Goal: Find specific page/section

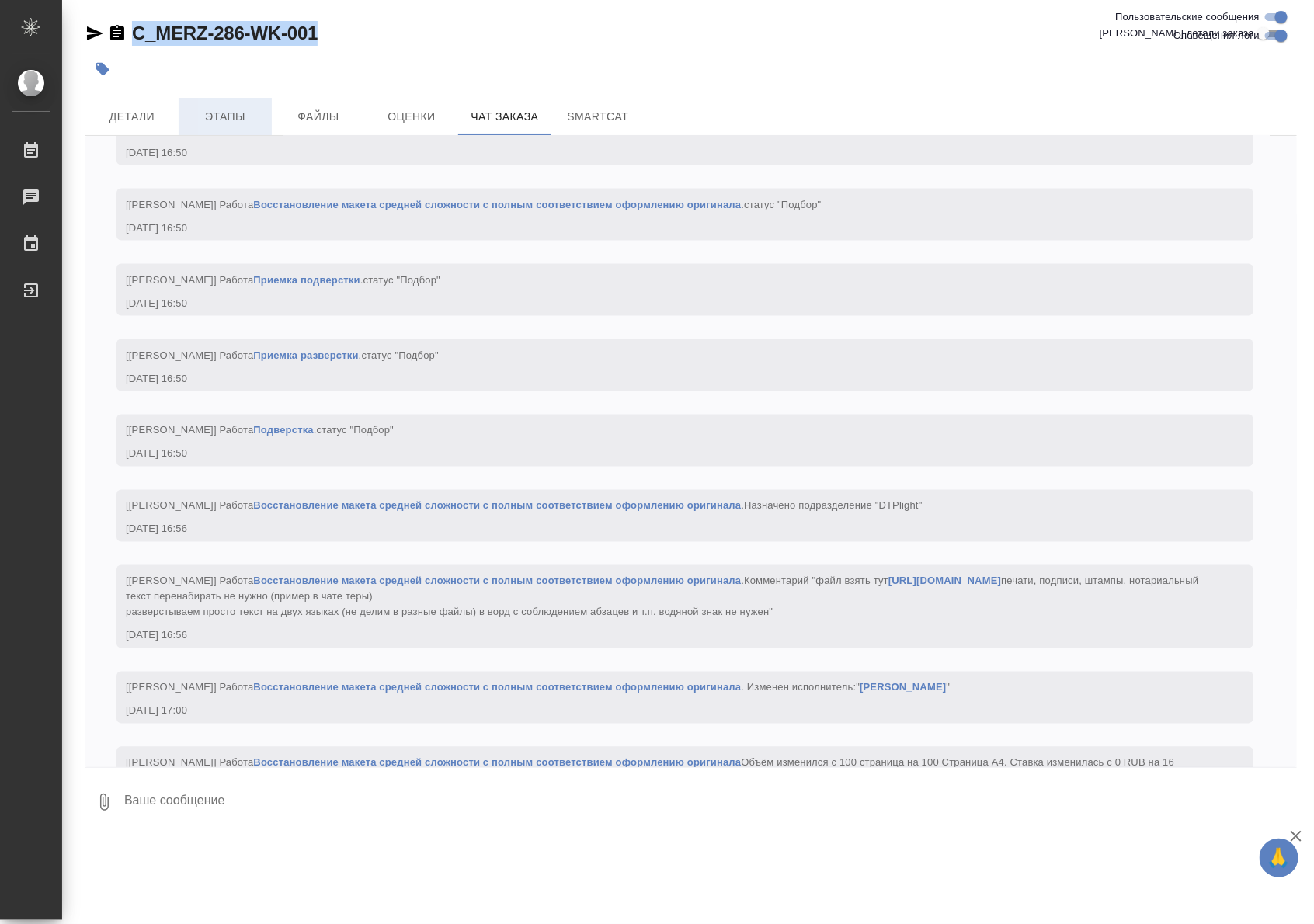
scroll to position [3335, 0]
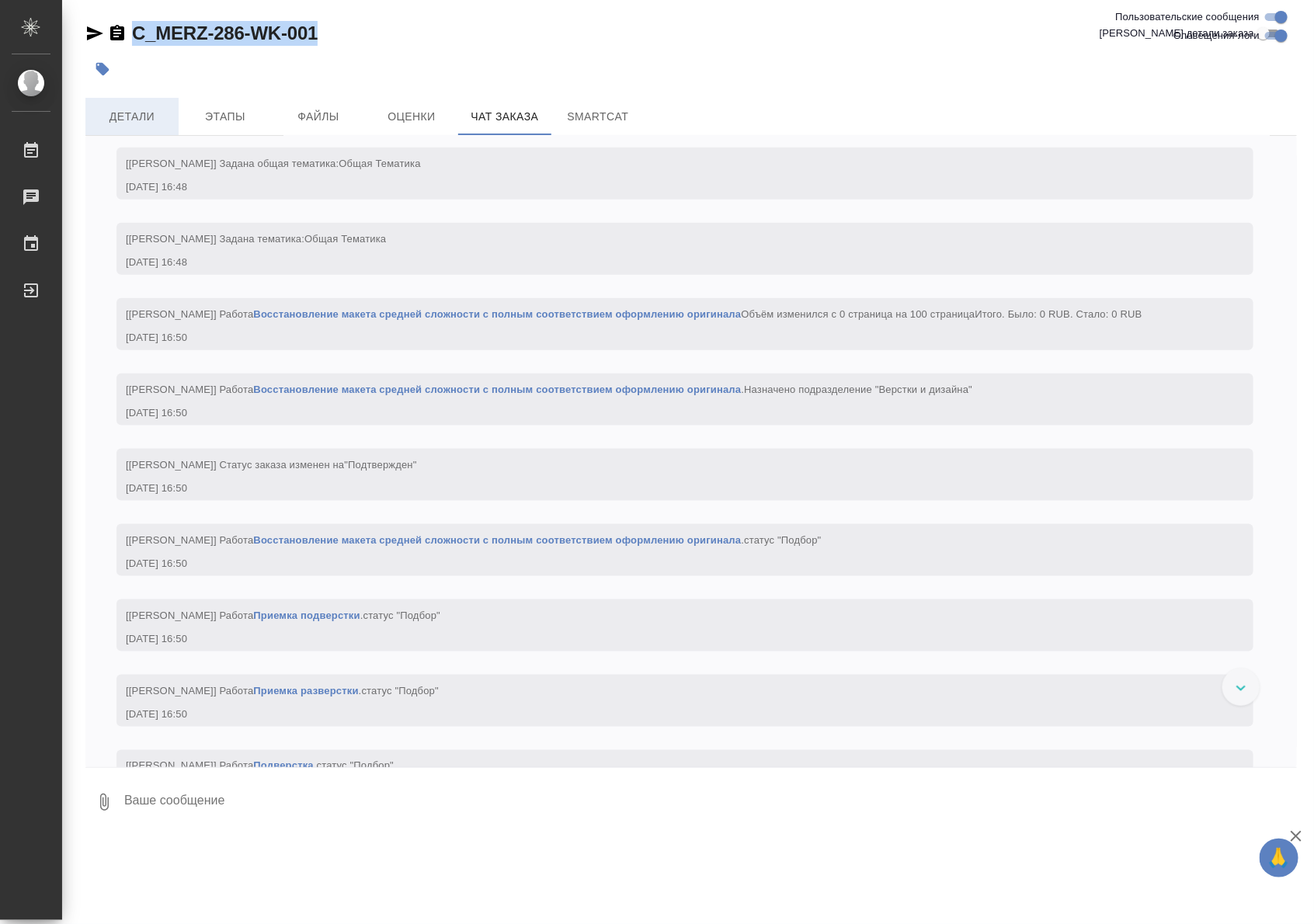
click at [153, 119] on span "Детали" at bounding box center [132, 117] width 74 height 20
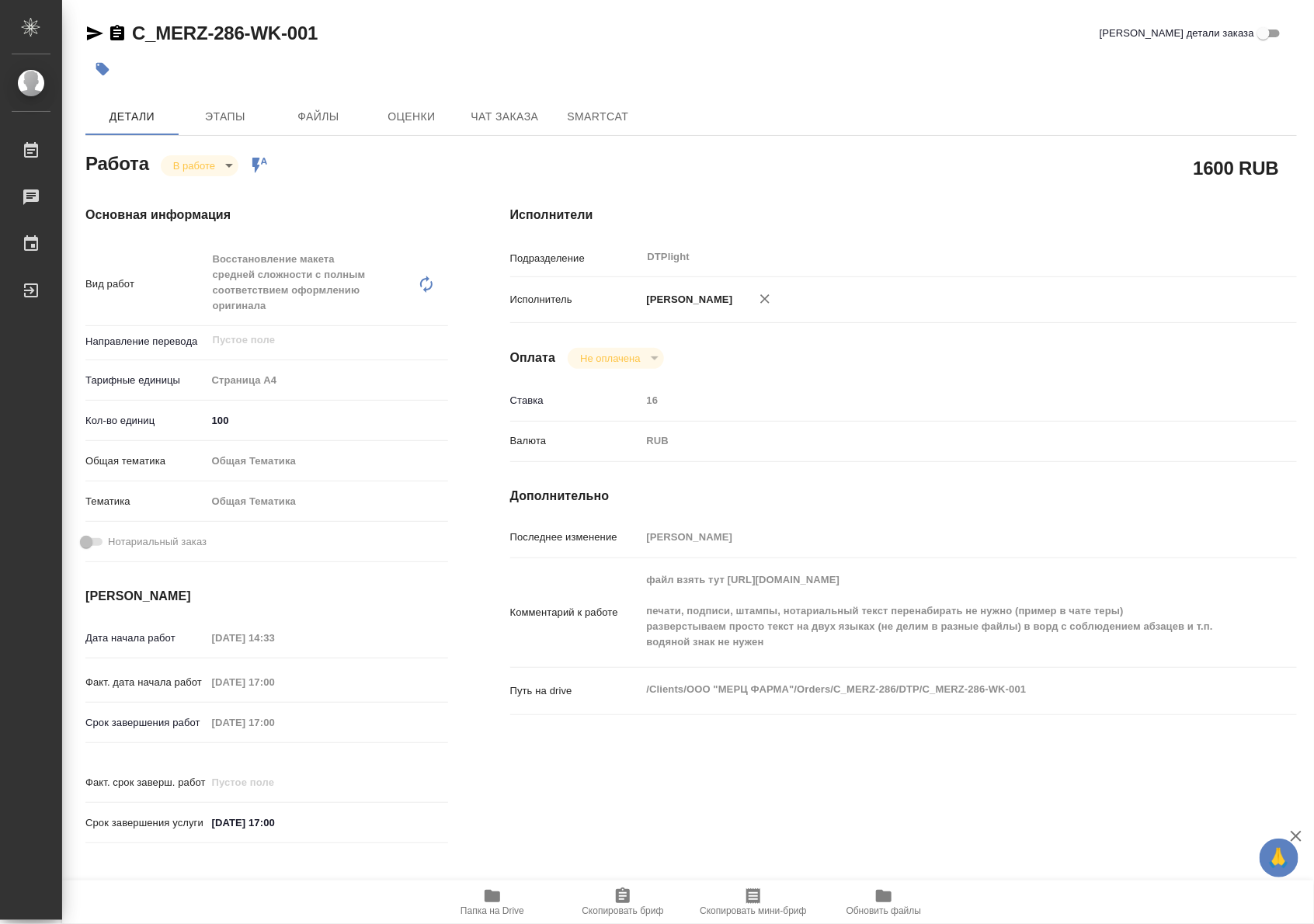
type textarea "x"
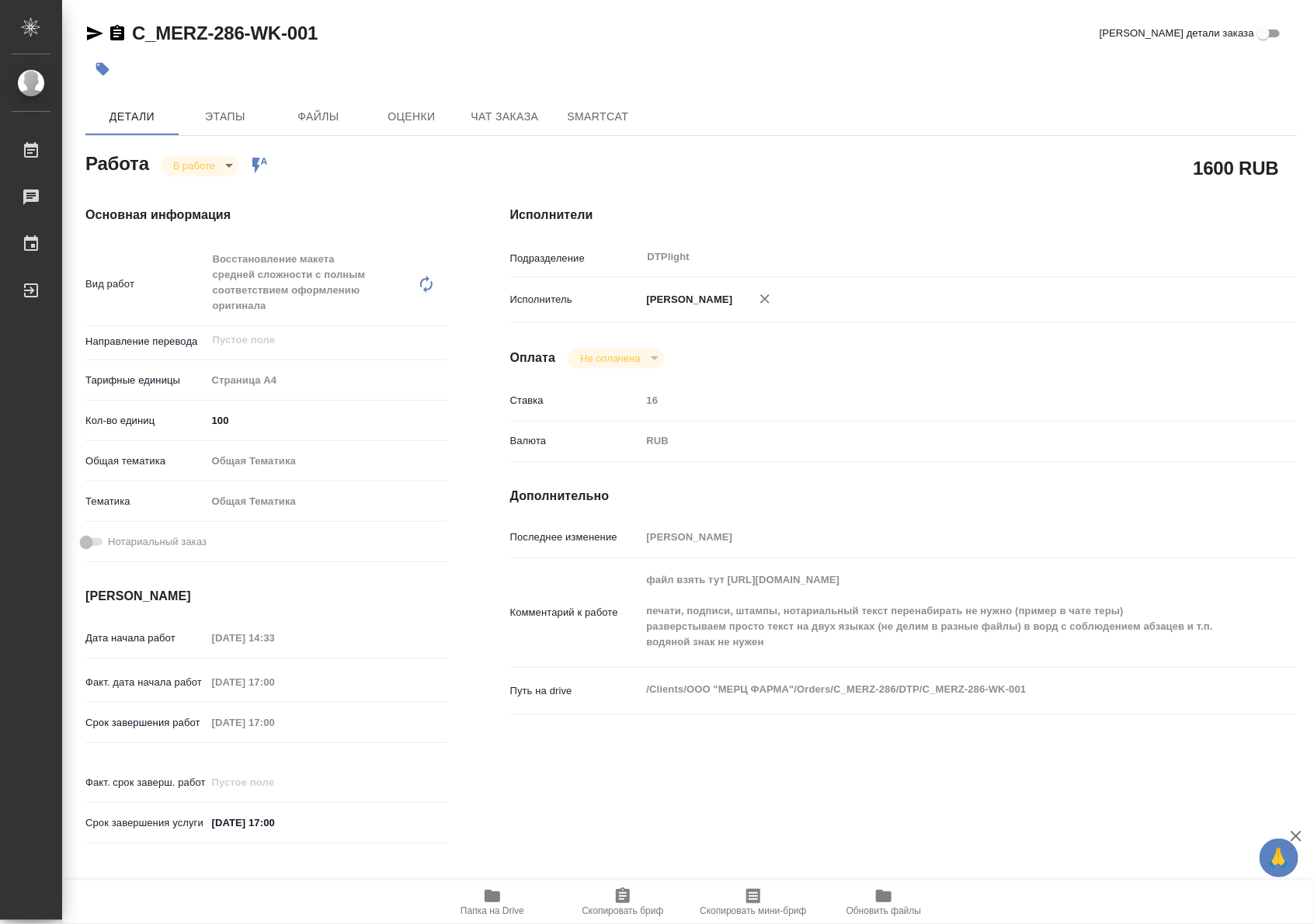
type textarea "x"
